Goal: Information Seeking & Learning: Learn about a topic

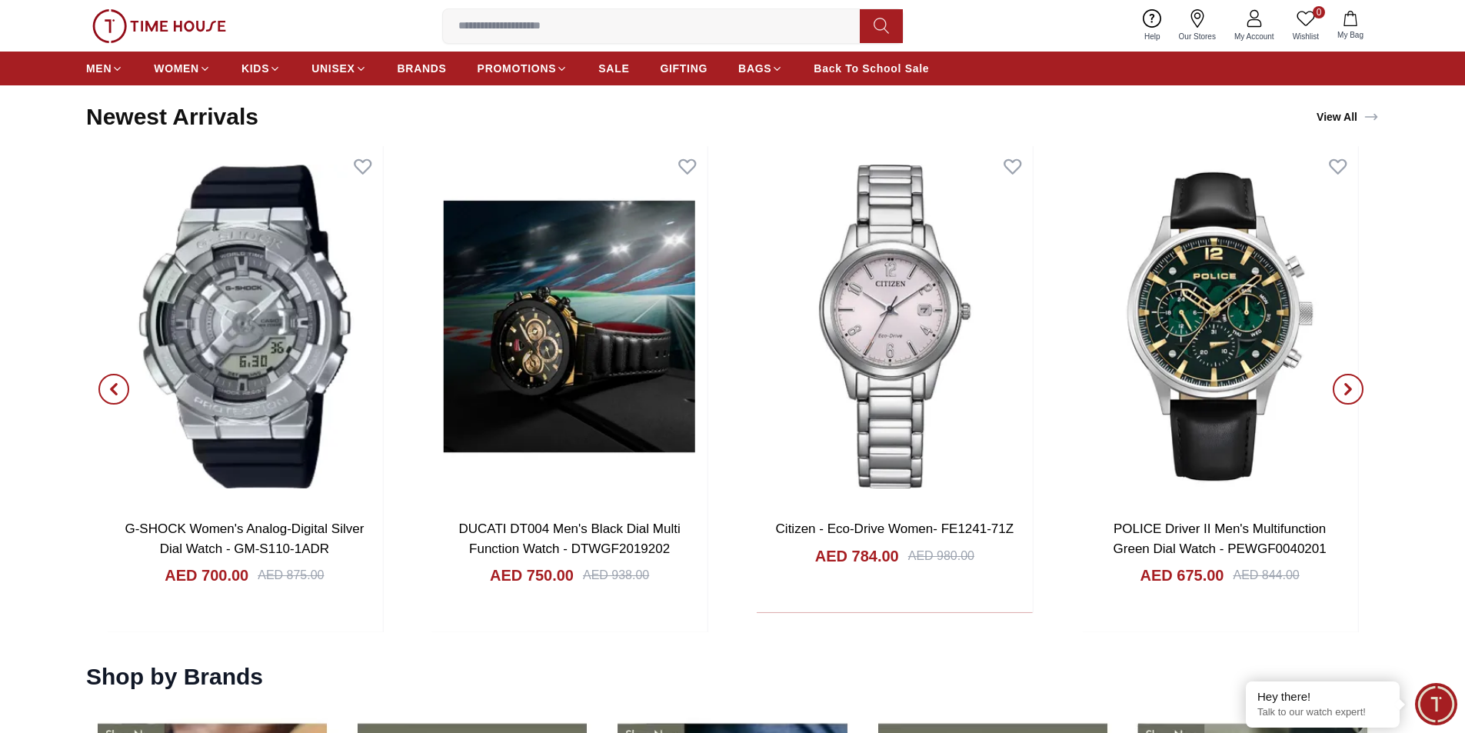
scroll to position [2000, 0]
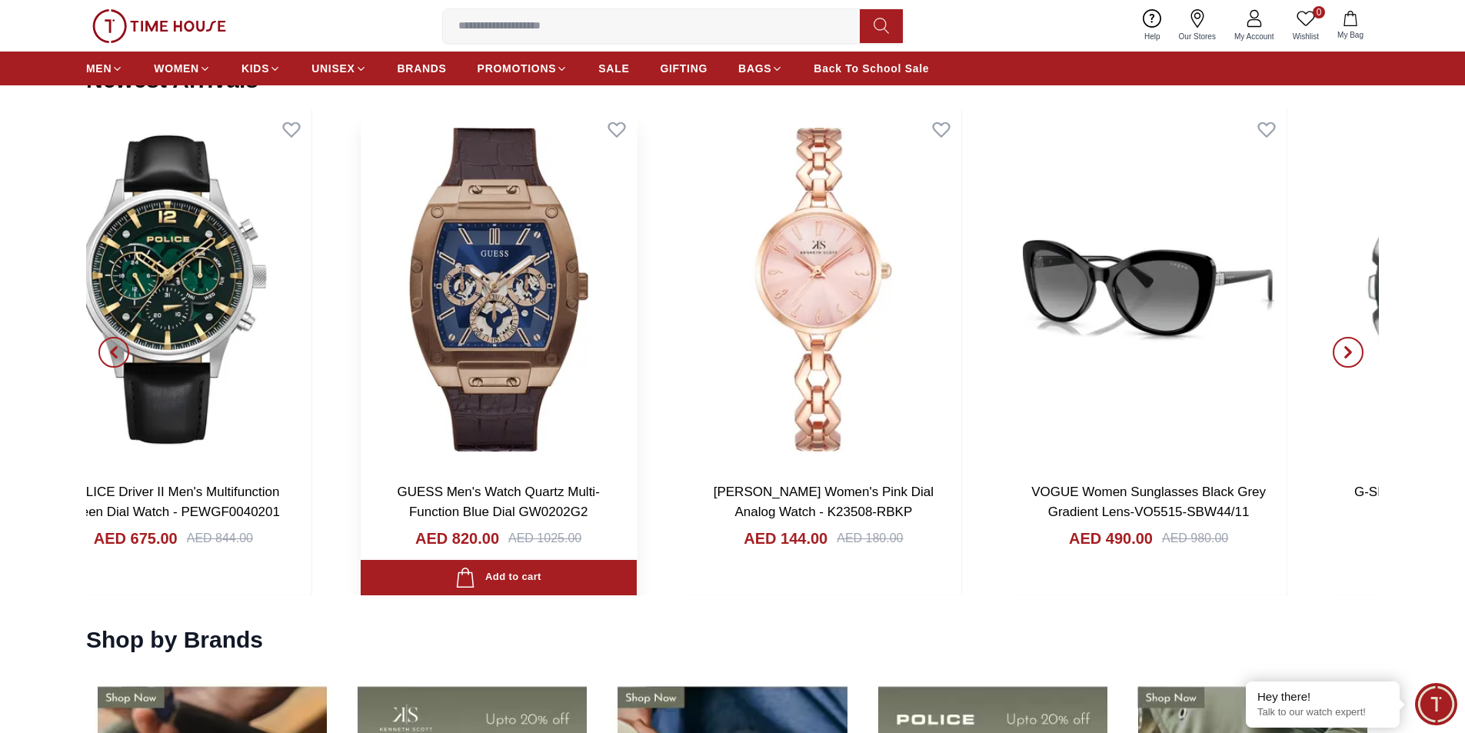
click at [361, 291] on img at bounding box center [499, 289] width 276 height 361
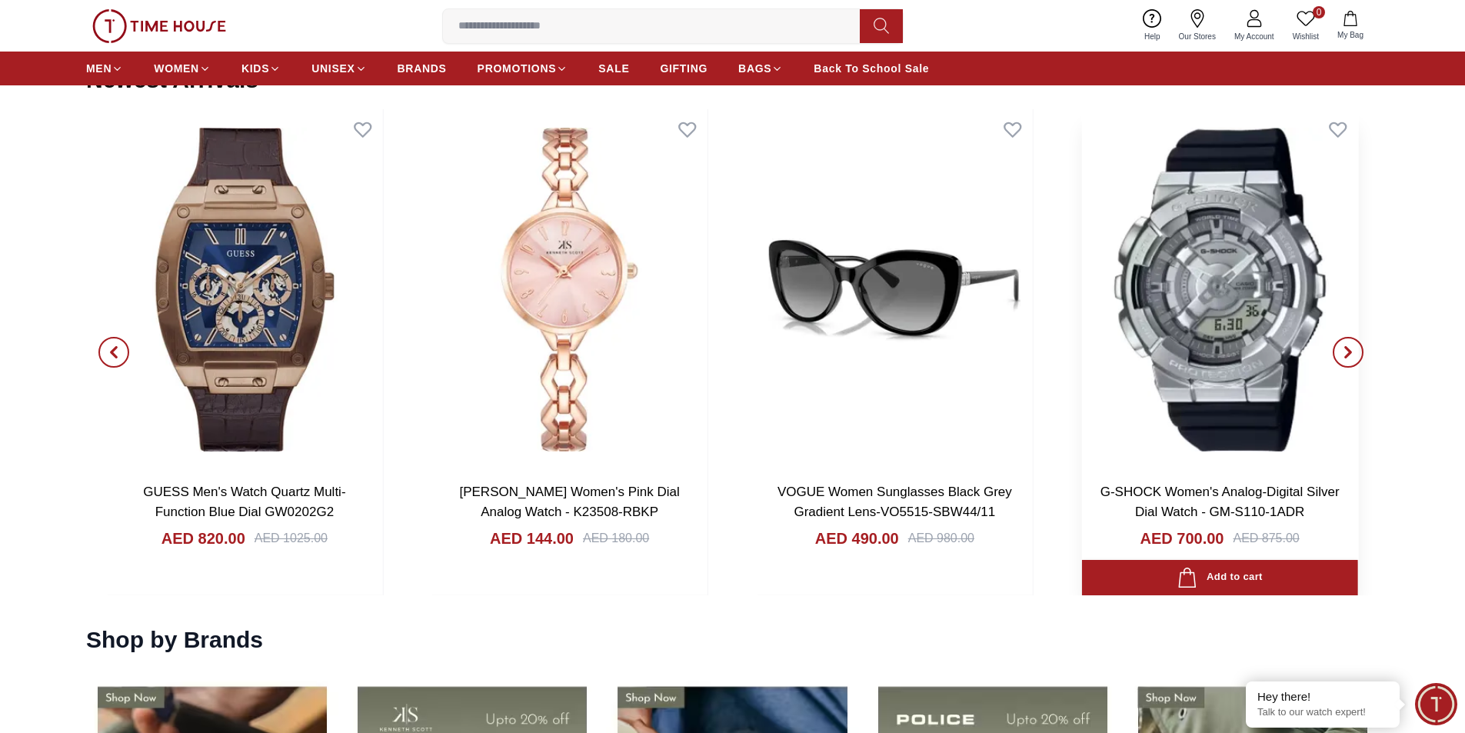
click at [1082, 300] on img at bounding box center [1220, 289] width 276 height 361
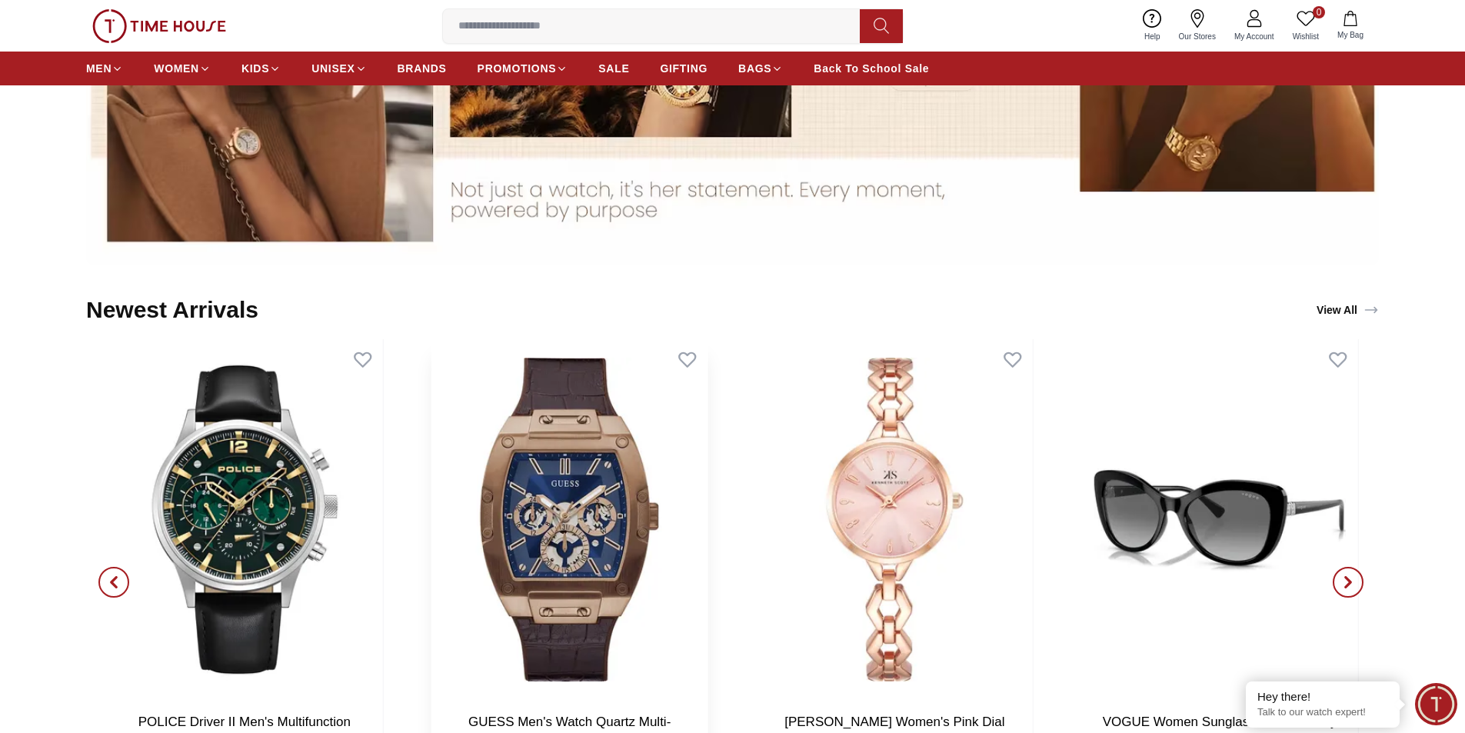
scroll to position [1769, 0]
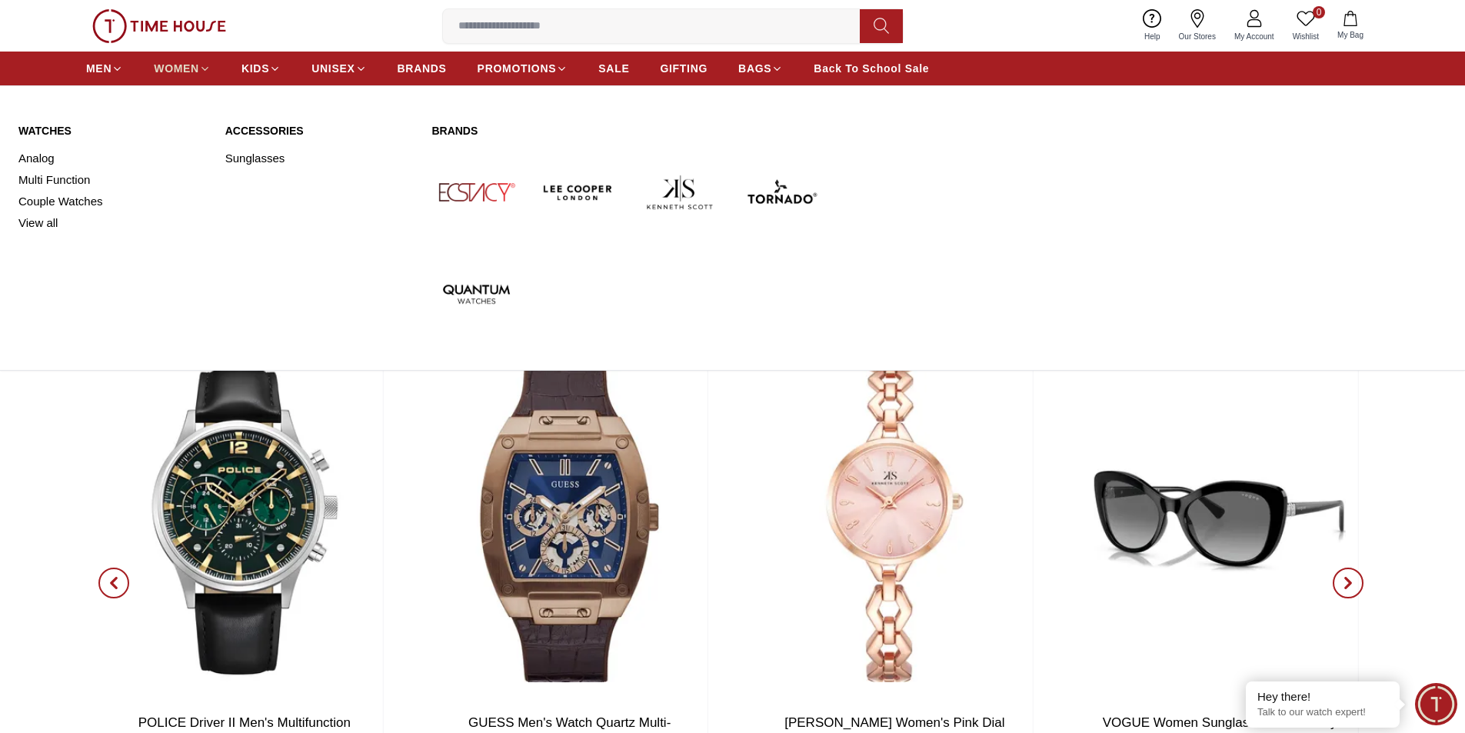
click at [186, 69] on span "WOMEN" at bounding box center [176, 68] width 45 height 15
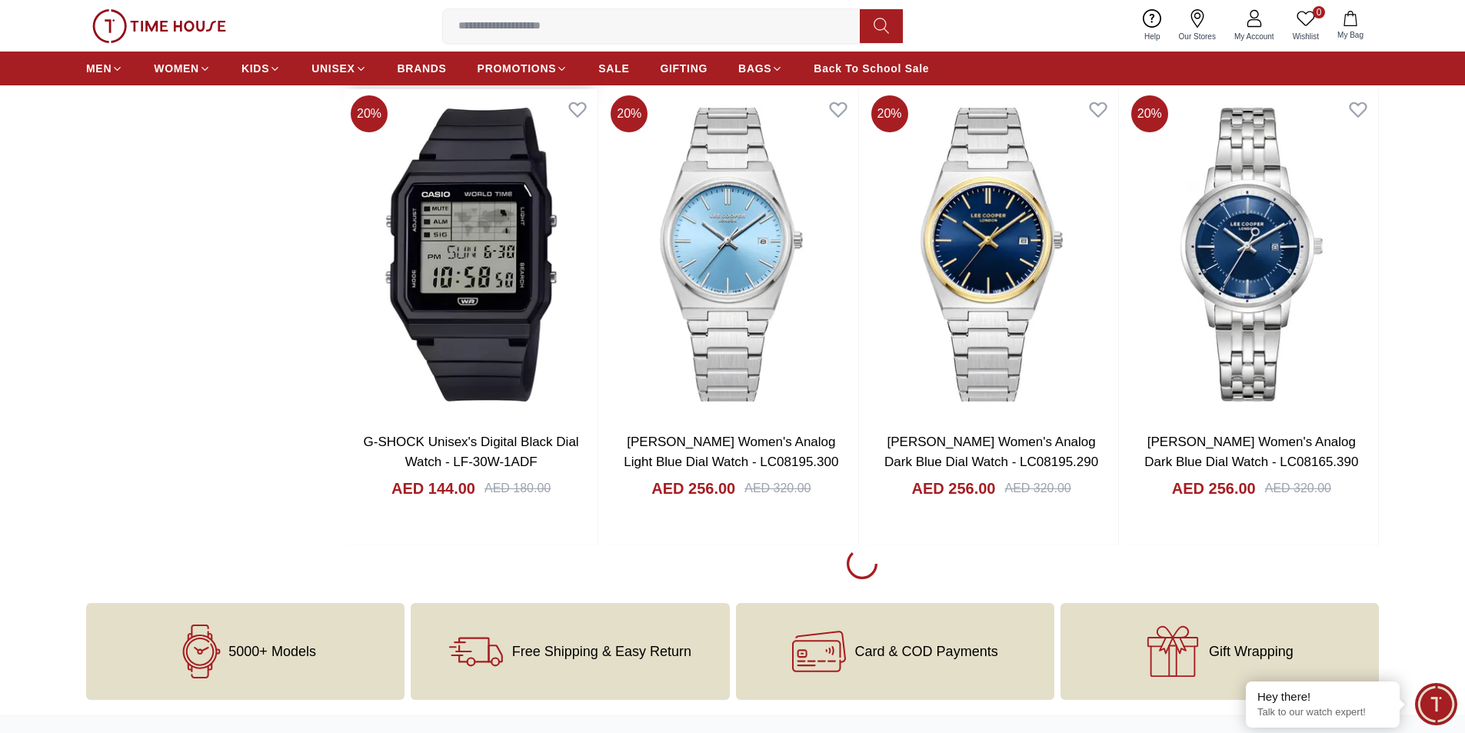
scroll to position [2000, 0]
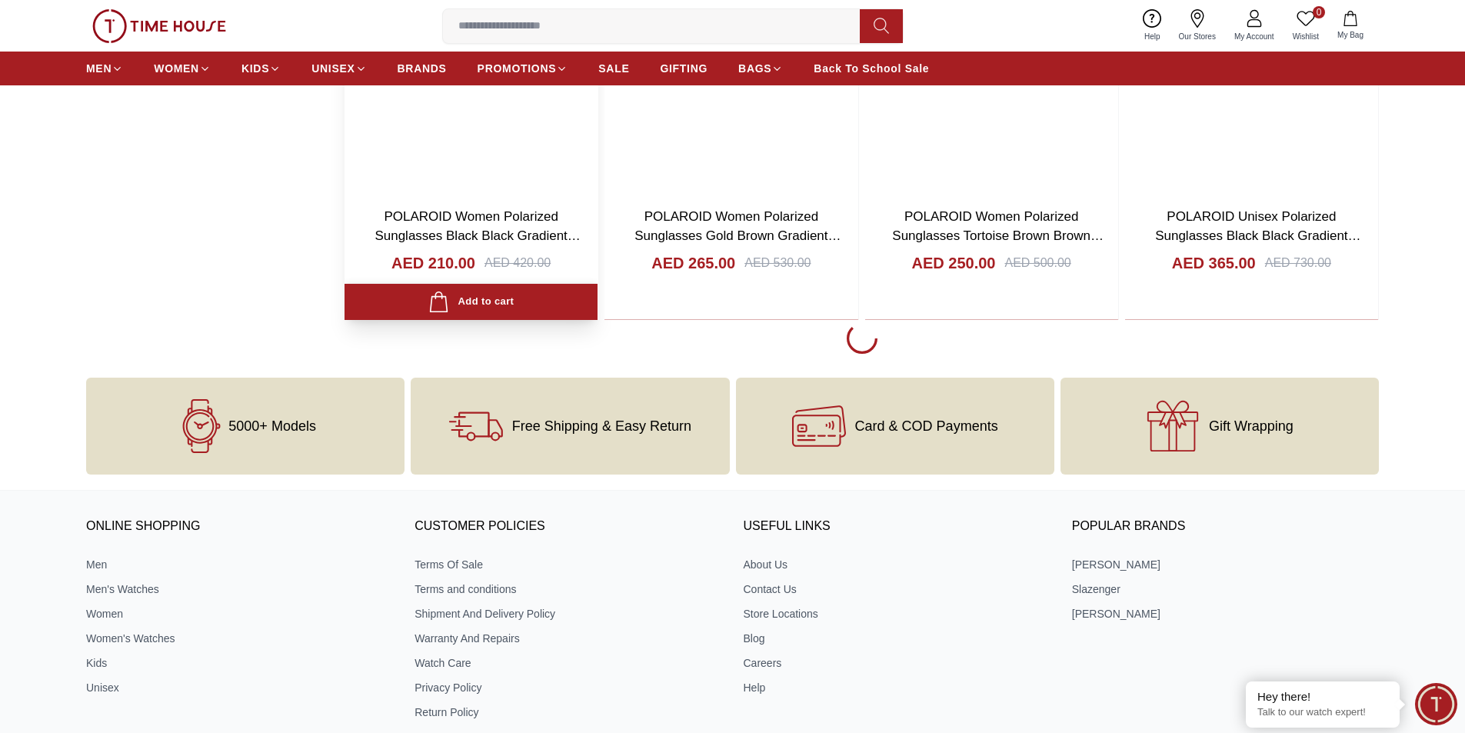
scroll to position [6998, 0]
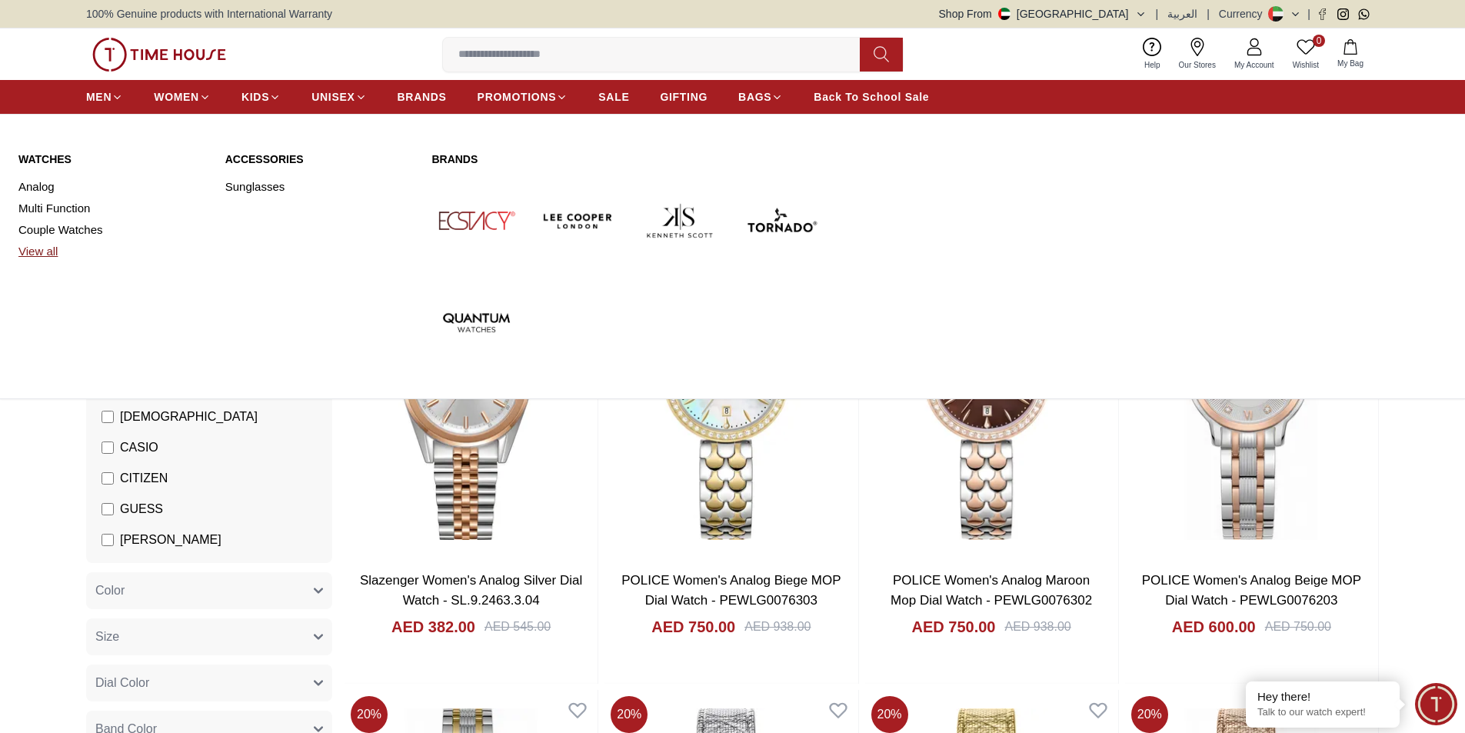
click at [37, 249] on link "View all" at bounding box center [112, 252] width 188 height 22
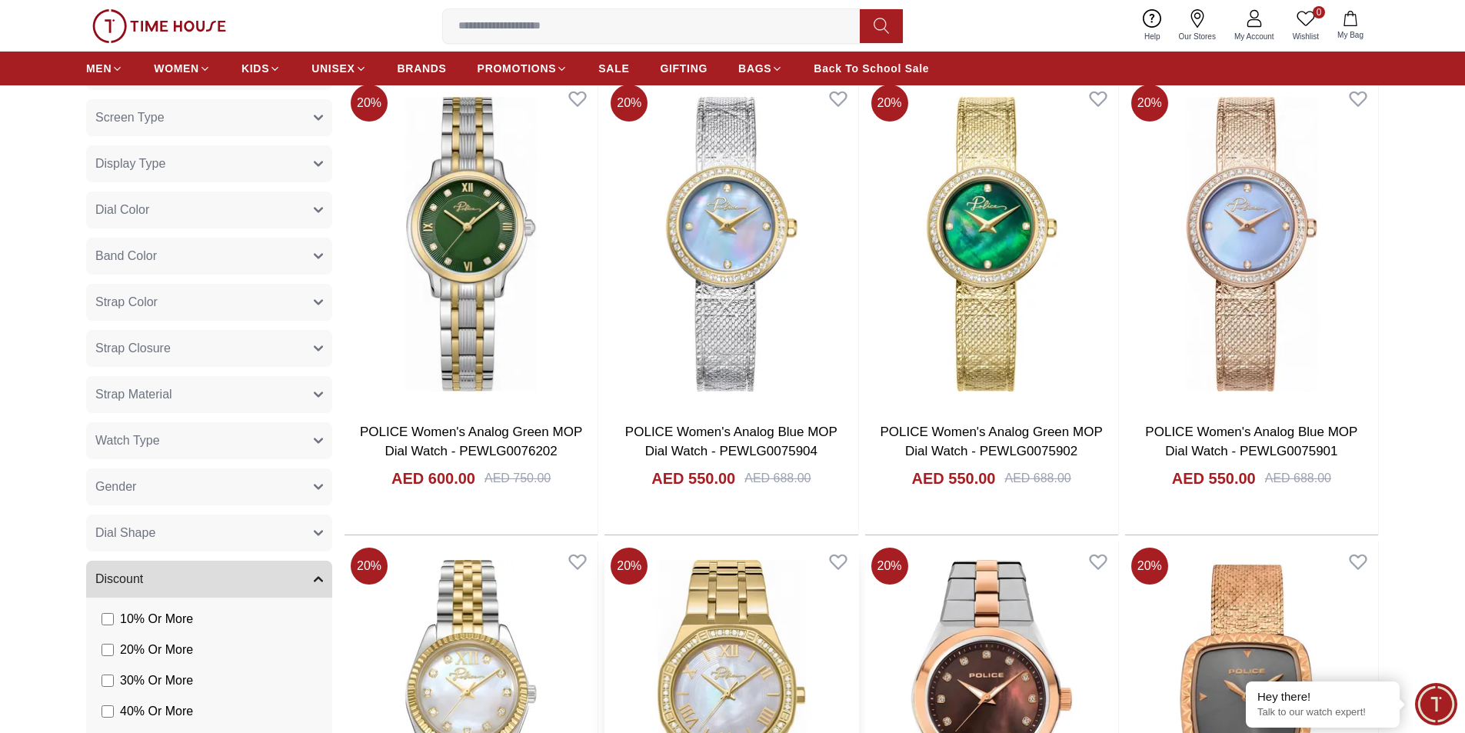
scroll to position [846, 0]
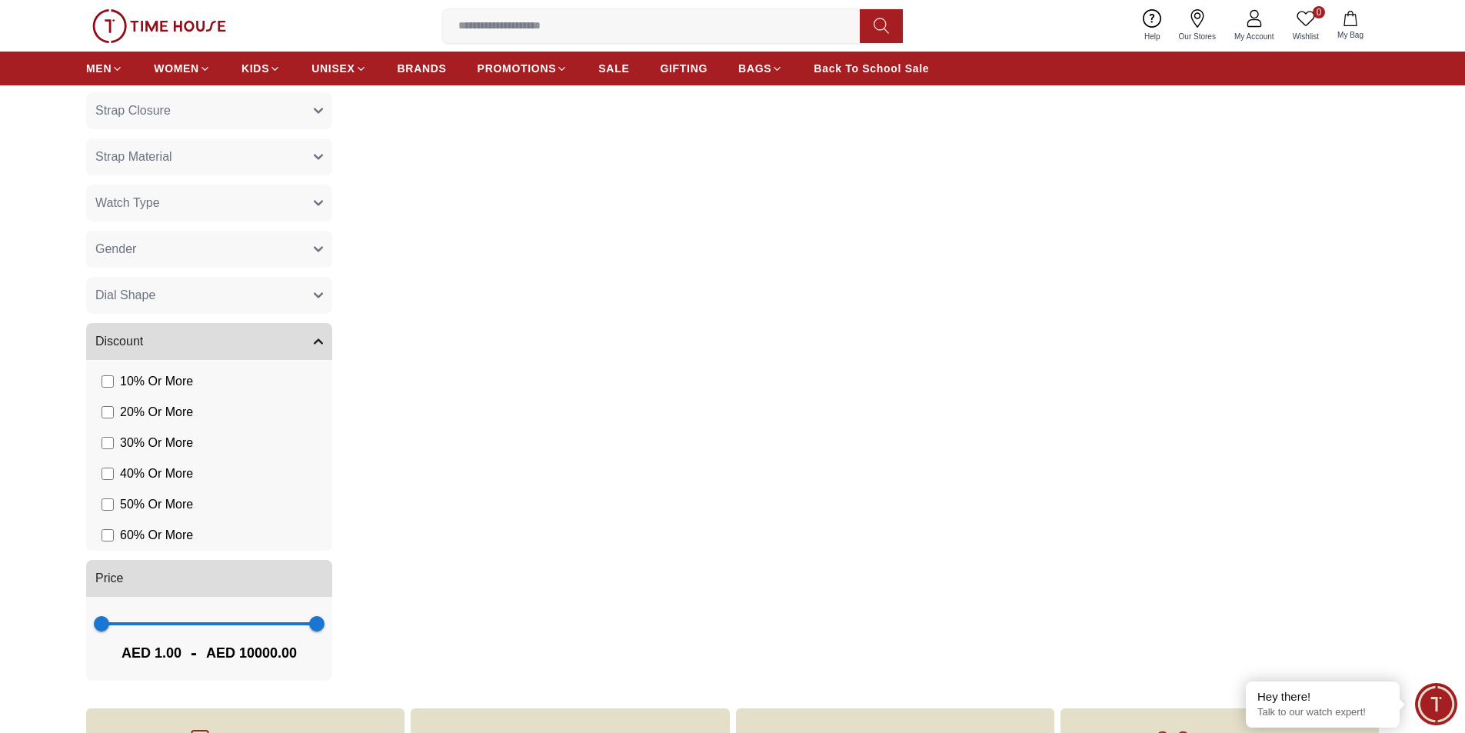
scroll to position [623, 0]
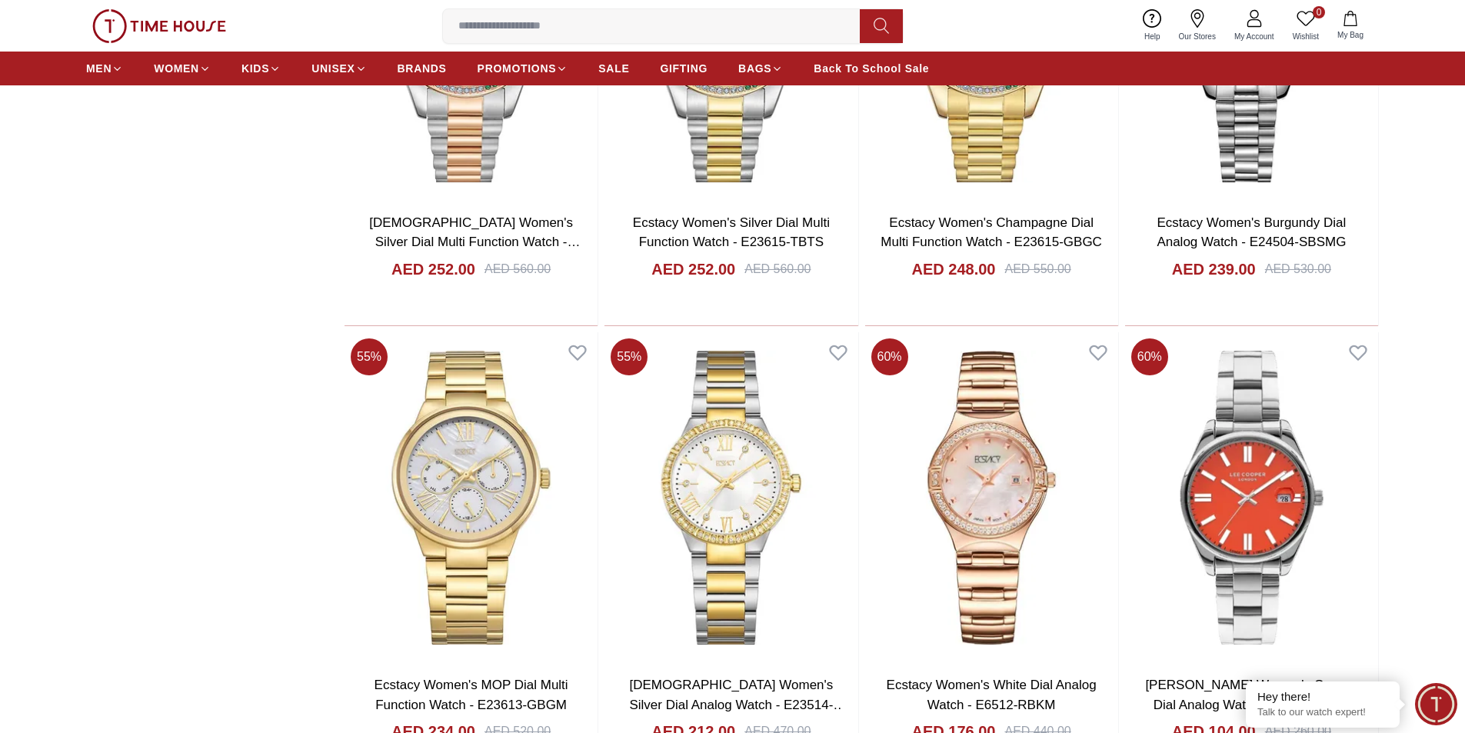
scroll to position [2000, 0]
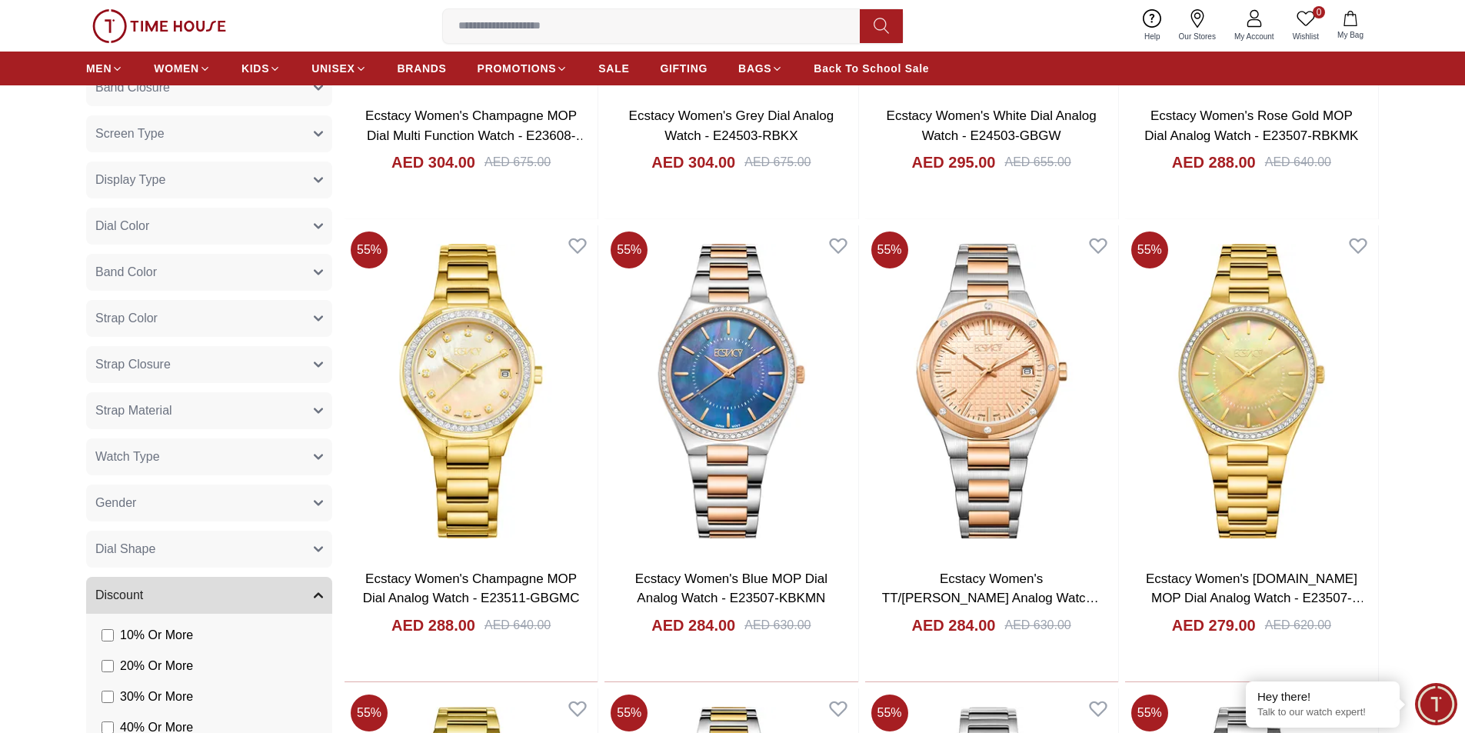
scroll to position [692, 0]
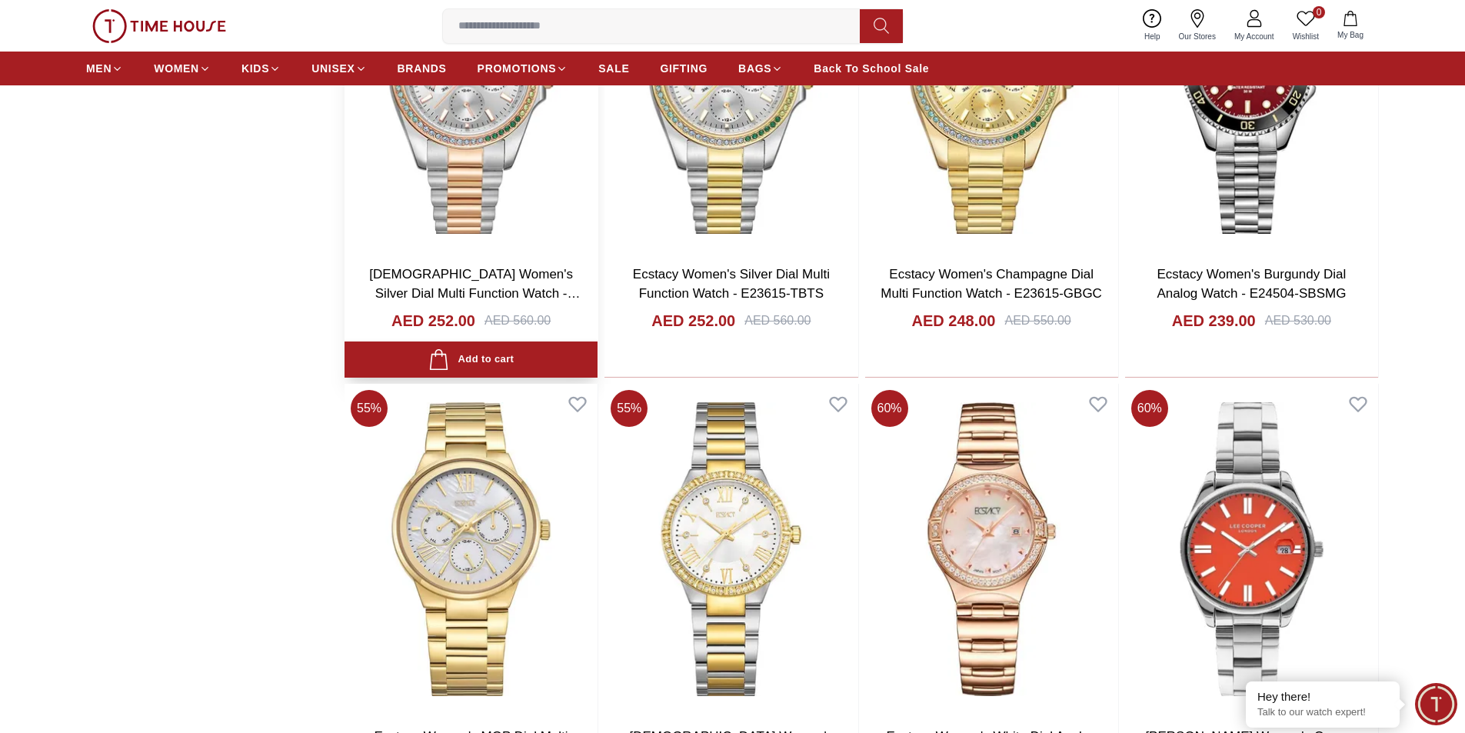
scroll to position [2000, 0]
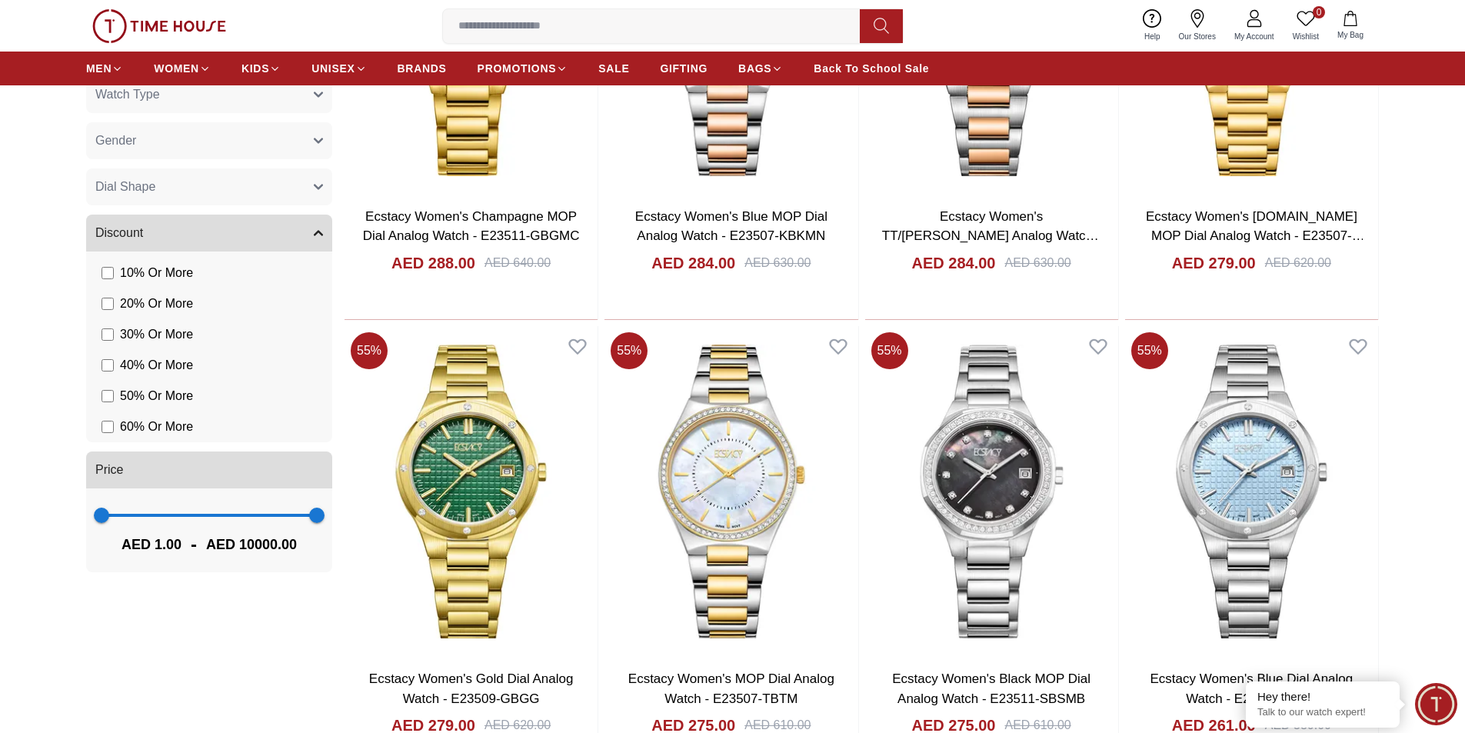
scroll to position [692, 0]
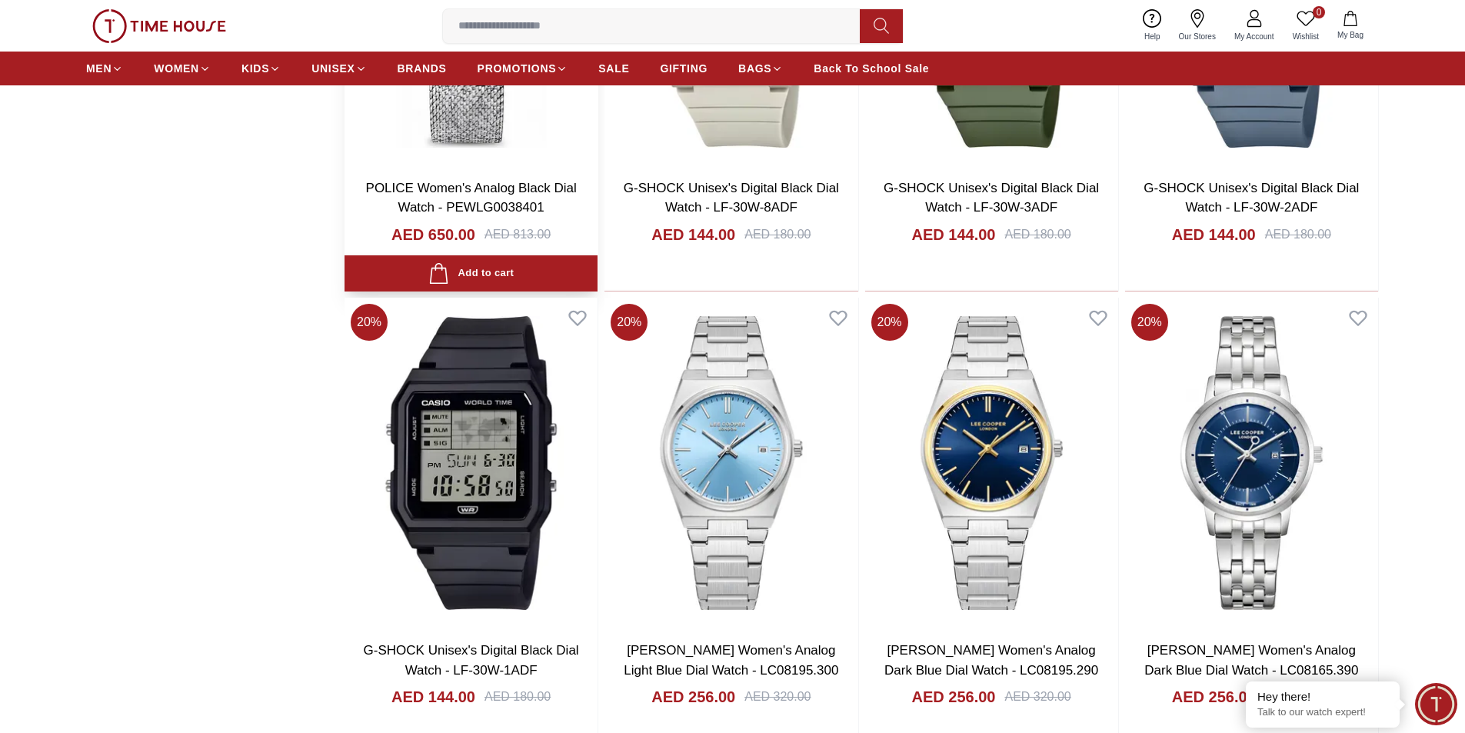
scroll to position [2000, 0]
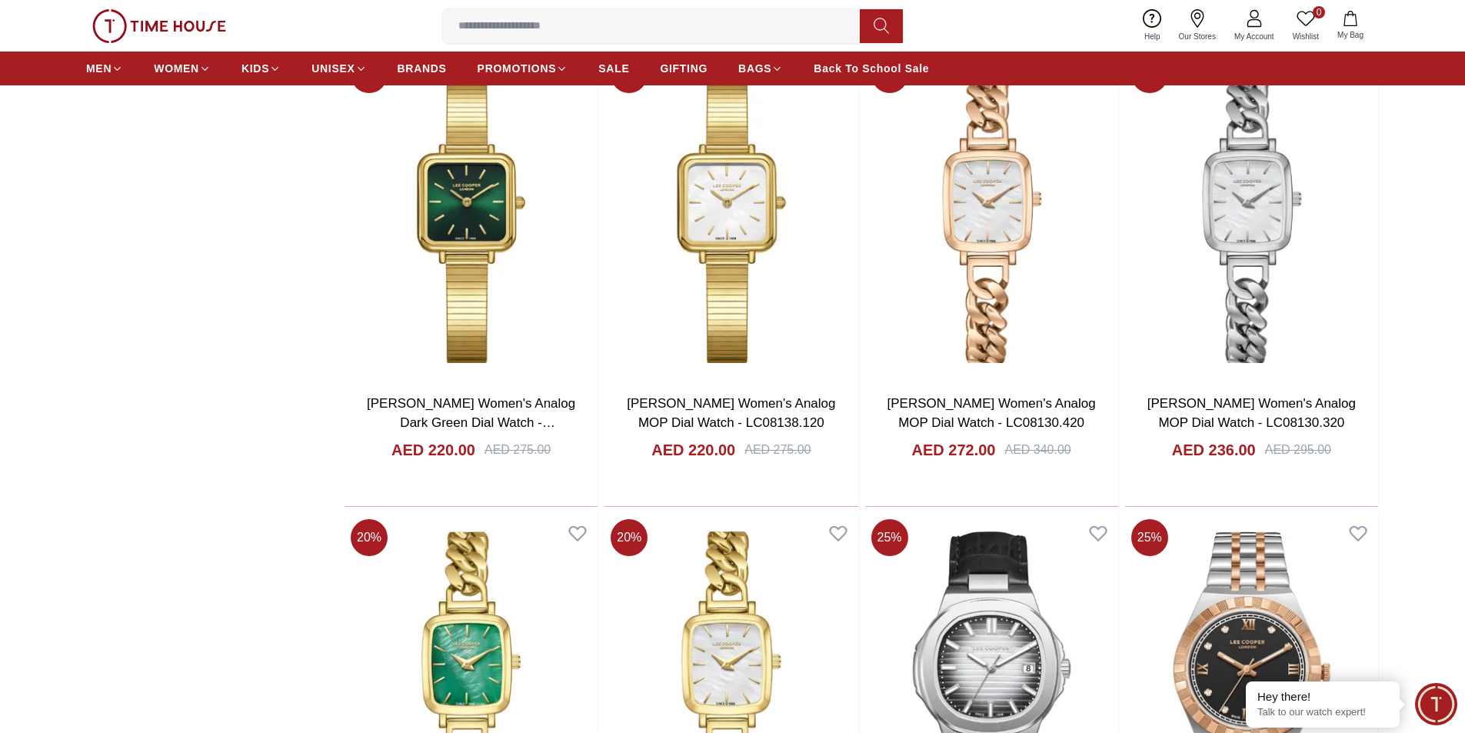
scroll to position [6076, 0]
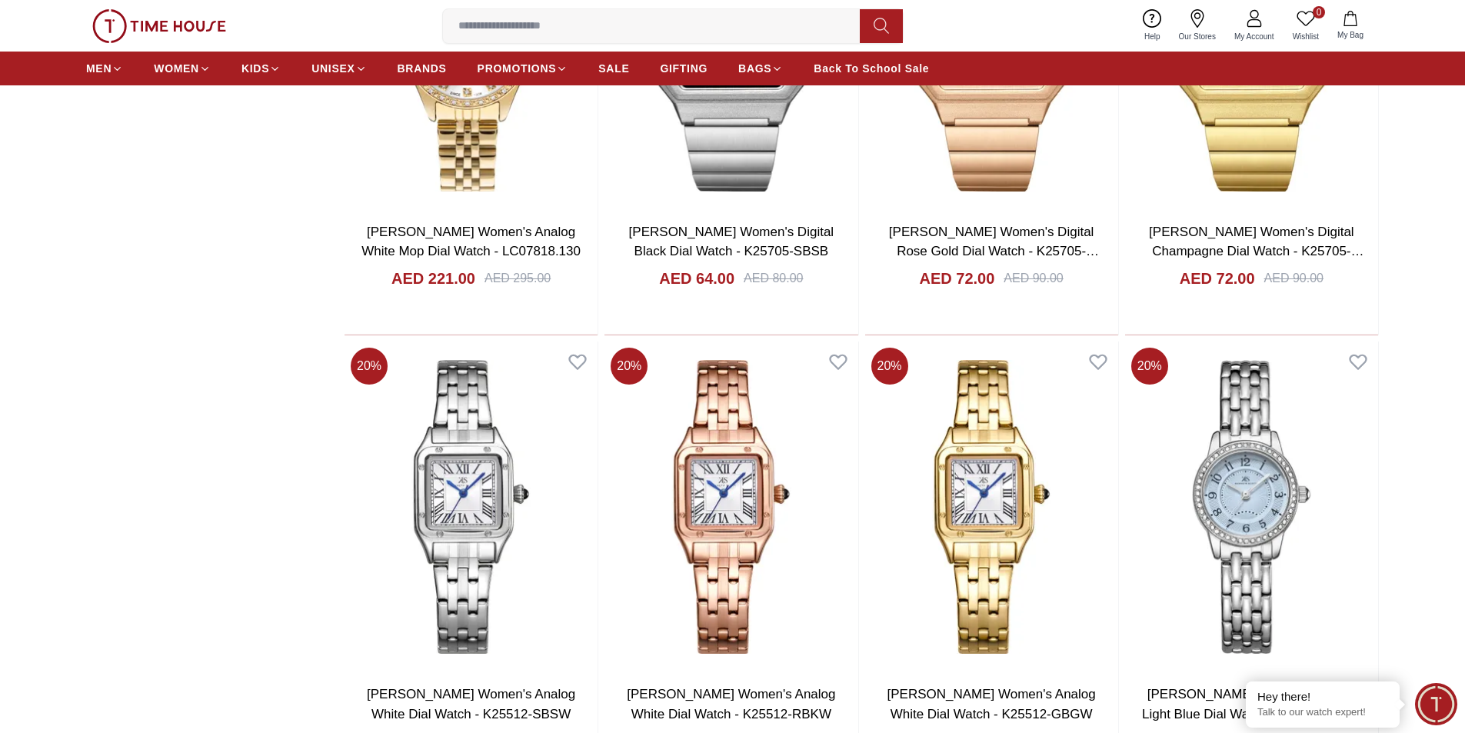
scroll to position [7052, 0]
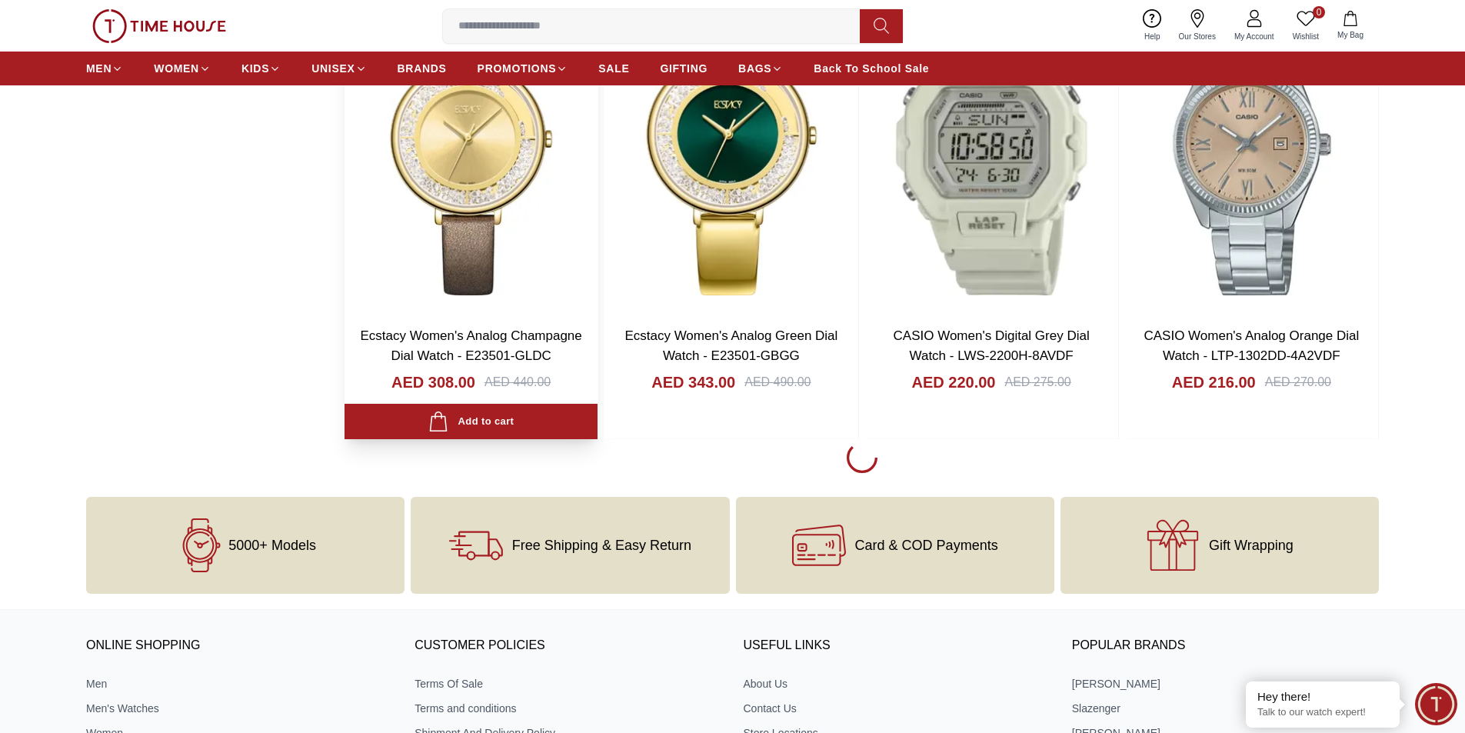
scroll to position [11512, 0]
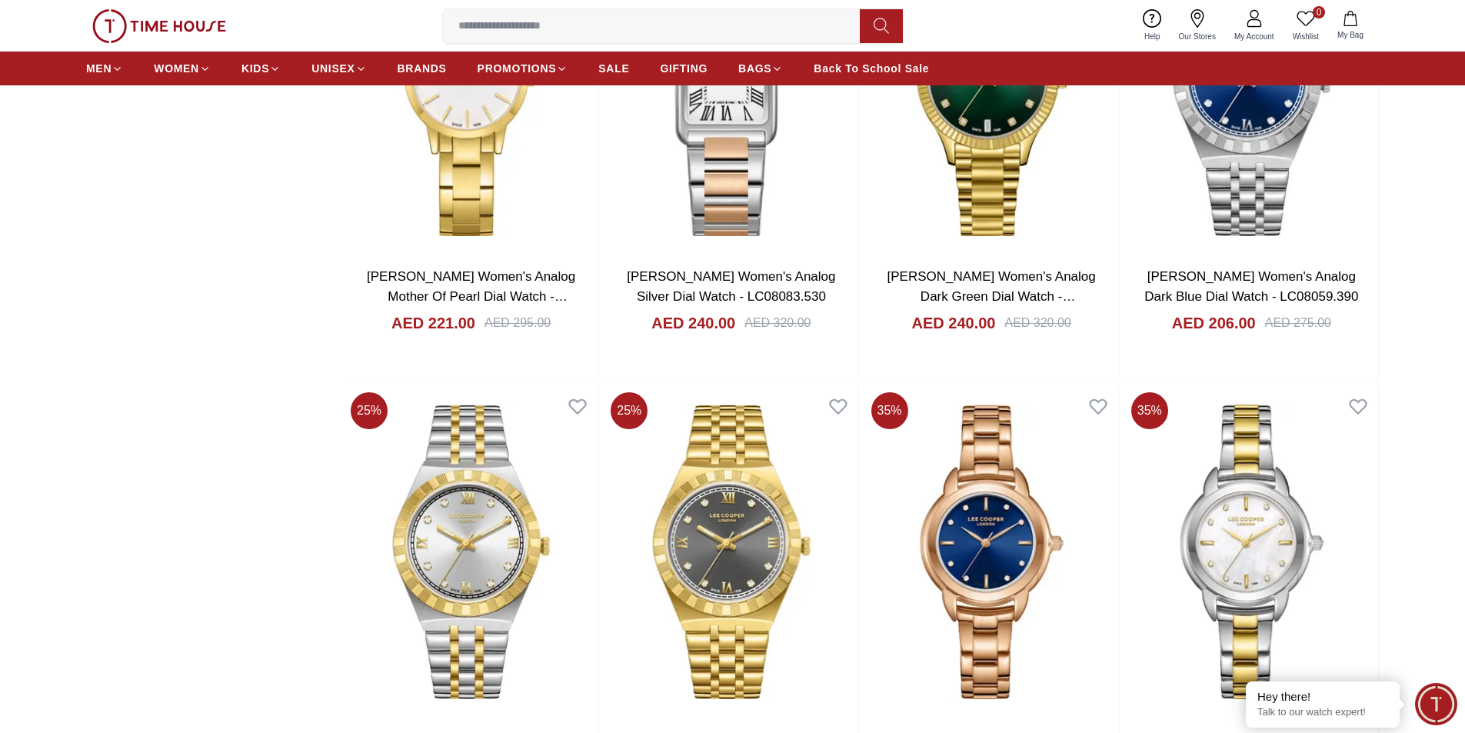
scroll to position [15896, 0]
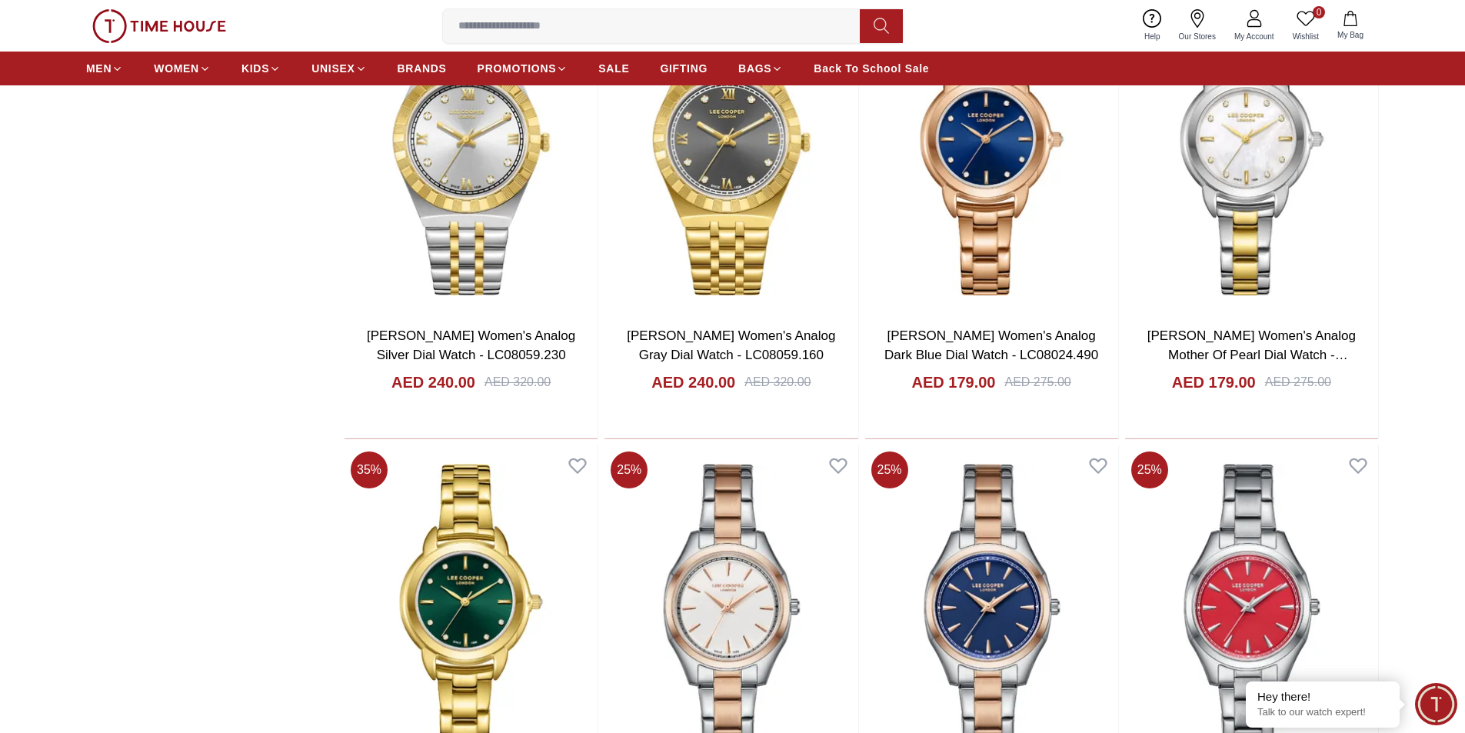
scroll to position [15973, 0]
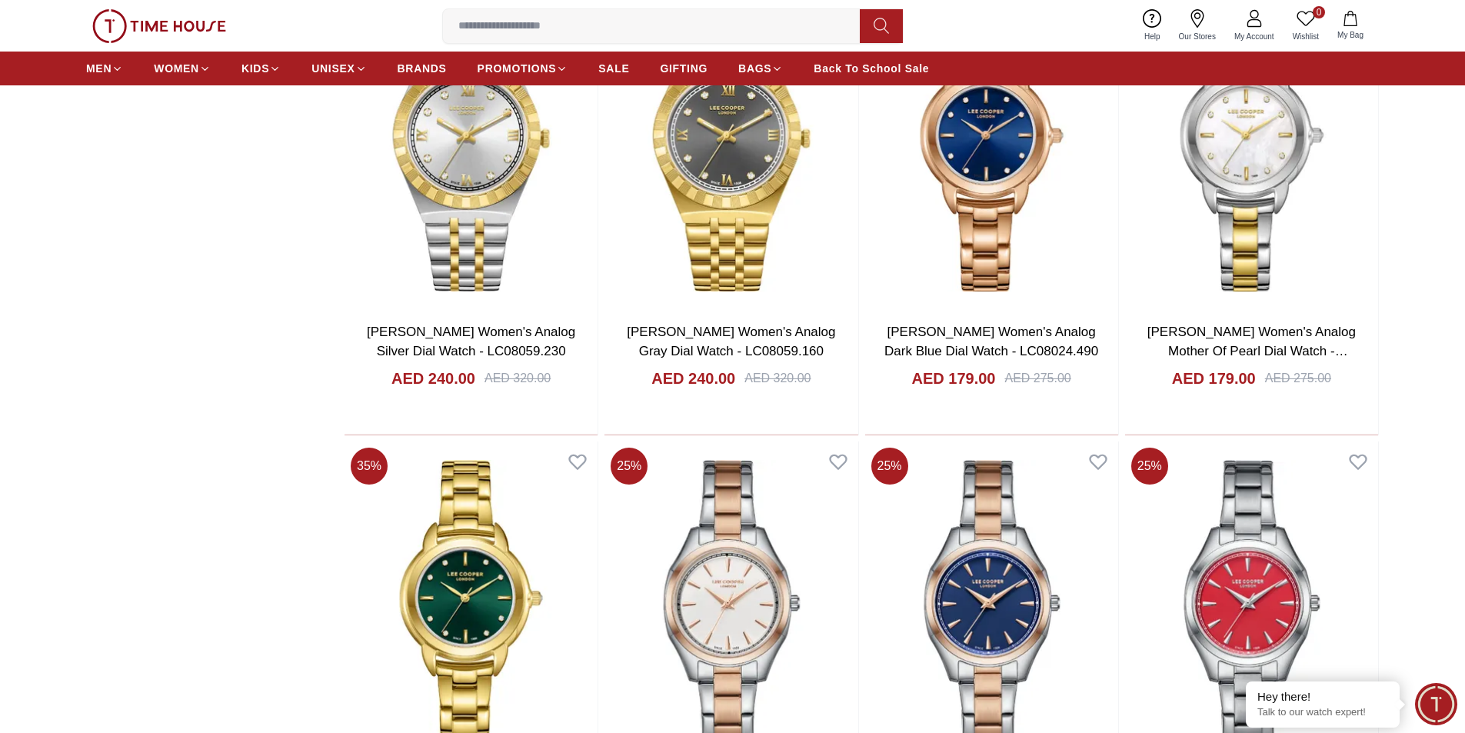
click at [564, 27] on input at bounding box center [657, 26] width 429 height 31
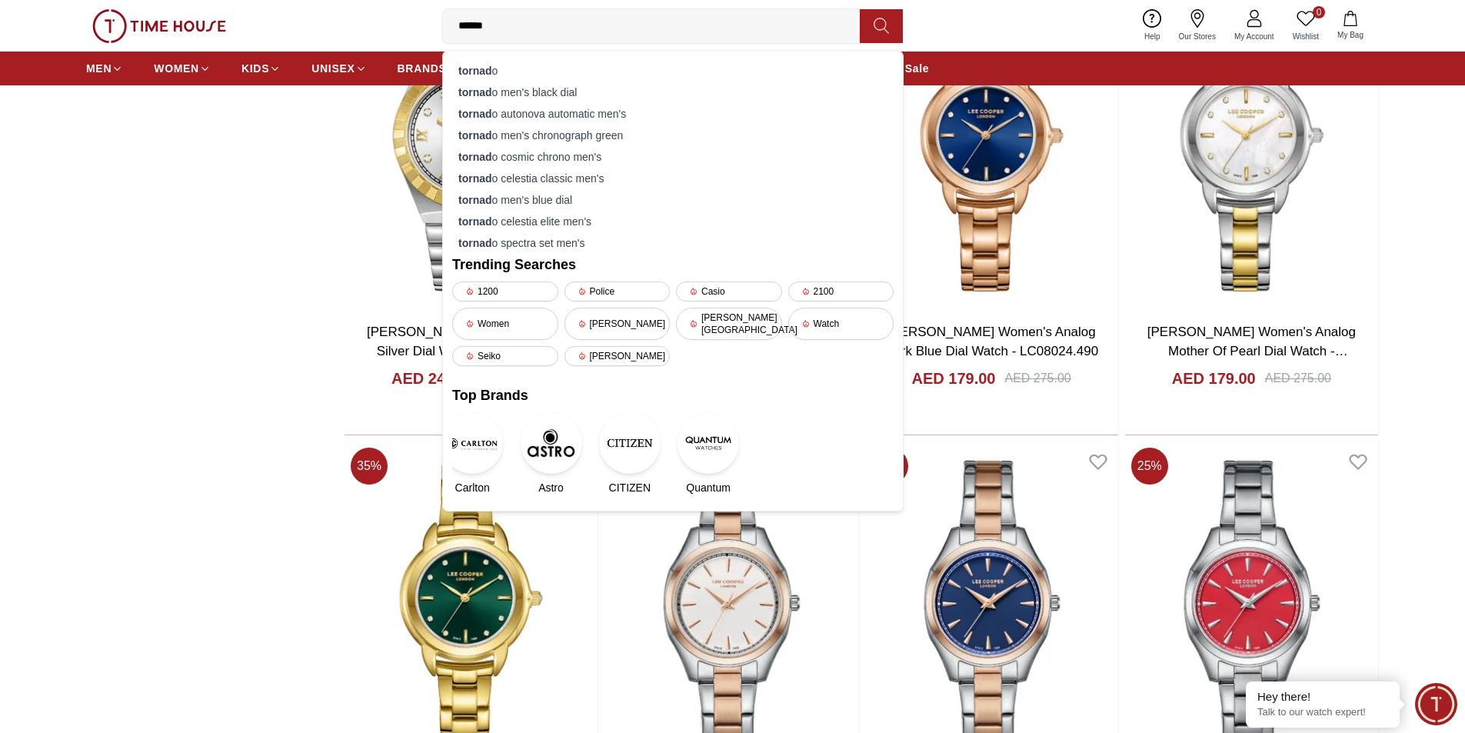
type input "*******"
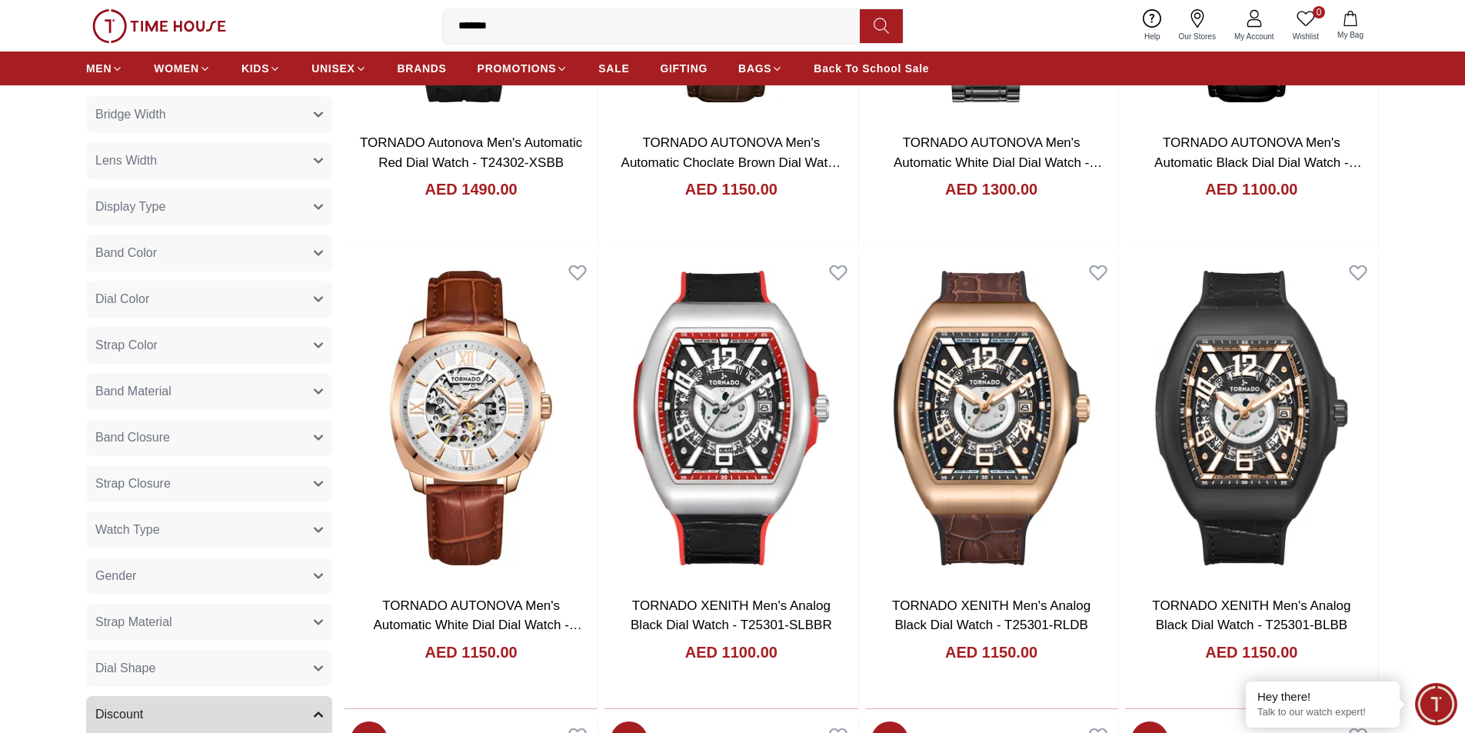
scroll to position [461, 0]
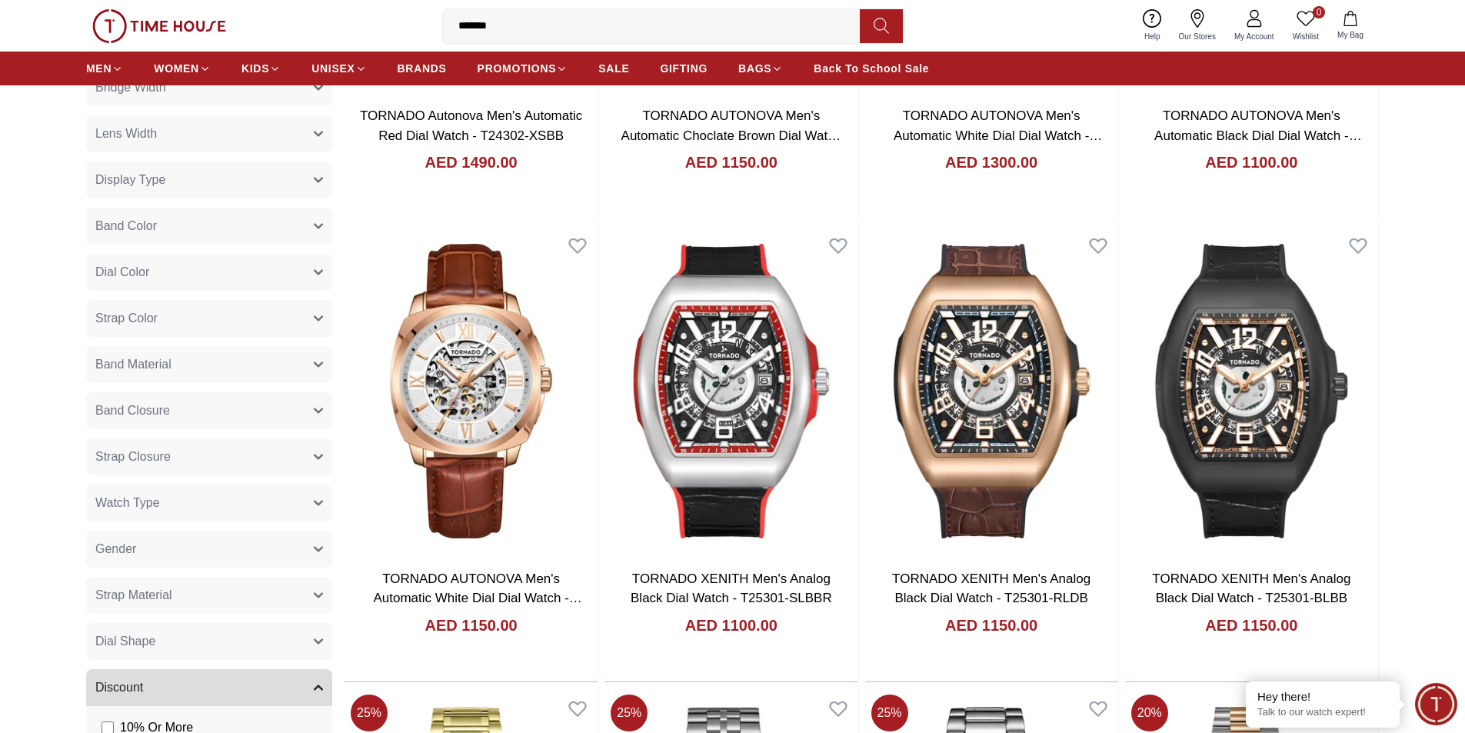
click at [254, 551] on button "Gender" at bounding box center [209, 549] width 246 height 37
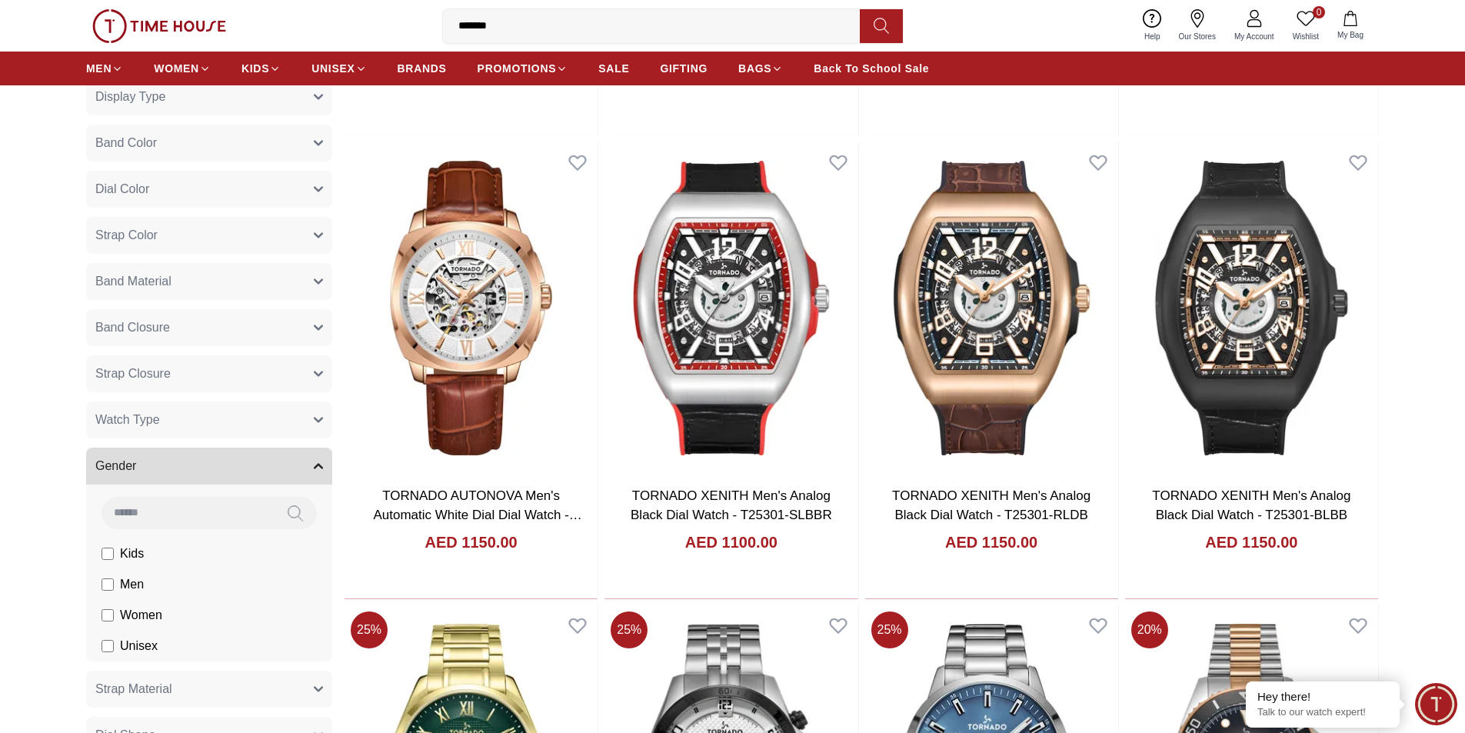
scroll to position [692, 0]
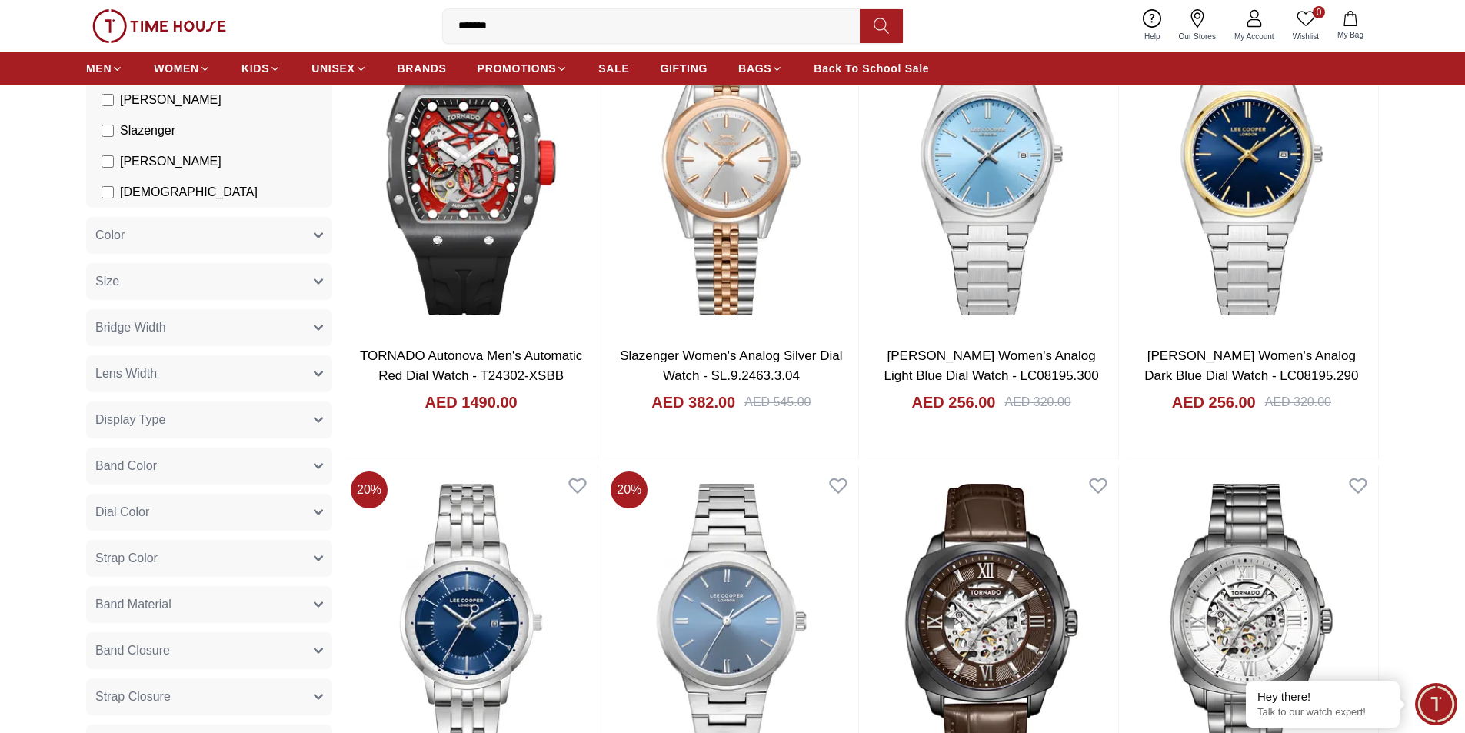
scroll to position [231, 0]
